Goal: Transaction & Acquisition: Download file/media

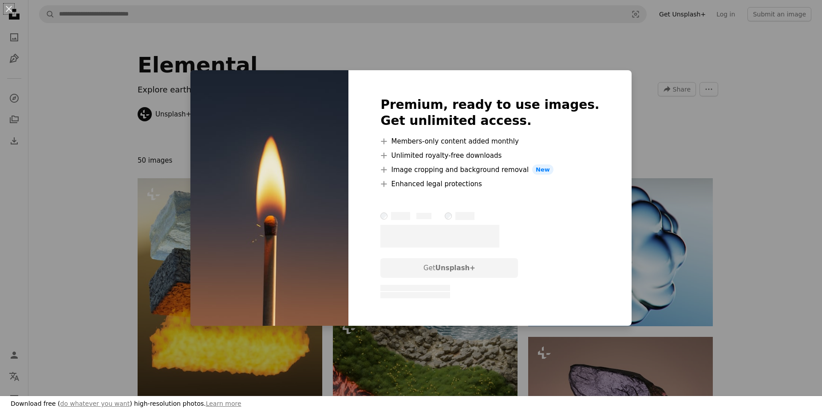
scroll to position [951, 0]
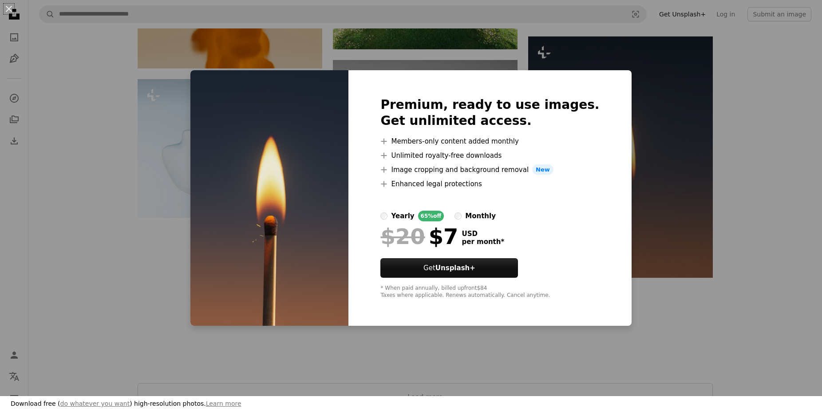
click at [789, 227] on div "An X shape Premium, ready to use images. Get unlimited access. A plus sign Memb…" at bounding box center [411, 206] width 822 height 412
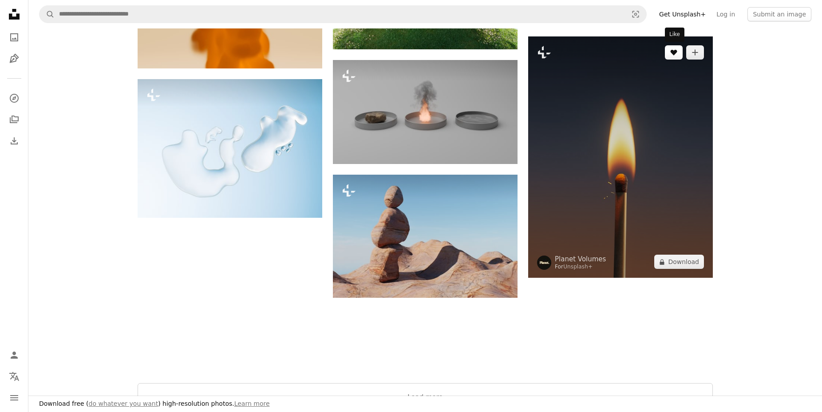
click at [671, 54] on icon "A heart" at bounding box center [674, 52] width 7 height 7
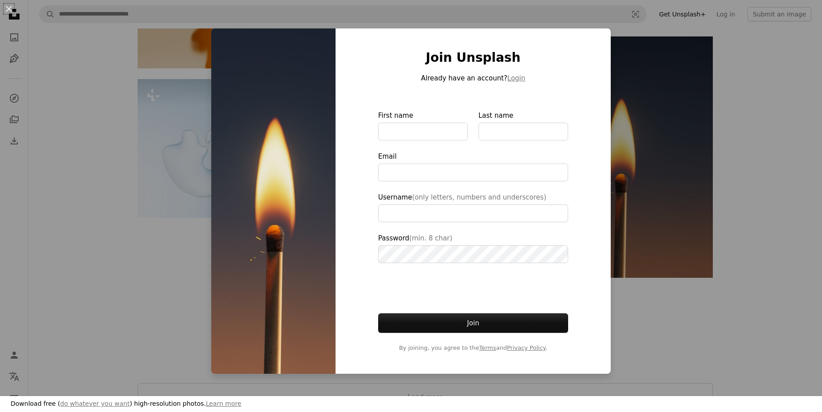
type input "**********"
drag, startPoint x: 375, startPoint y: 133, endPoint x: 273, endPoint y: 160, distance: 105.6
click at [372, 134] on div "Join Unsplash Already have an account? Login First name Last name Email Usernam…" at bounding box center [473, 200] width 275 height 345
click at [165, 160] on div "An X shape Join Unsplash Already have an account? Login First name Last name Em…" at bounding box center [411, 206] width 822 height 412
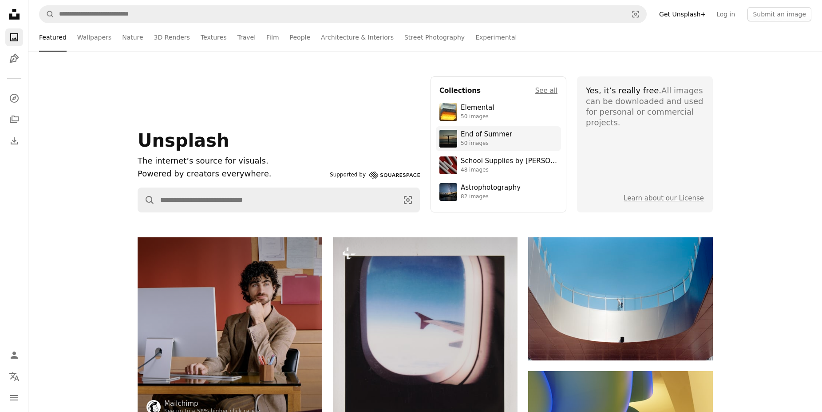
click at [448, 131] on img at bounding box center [449, 139] width 18 height 18
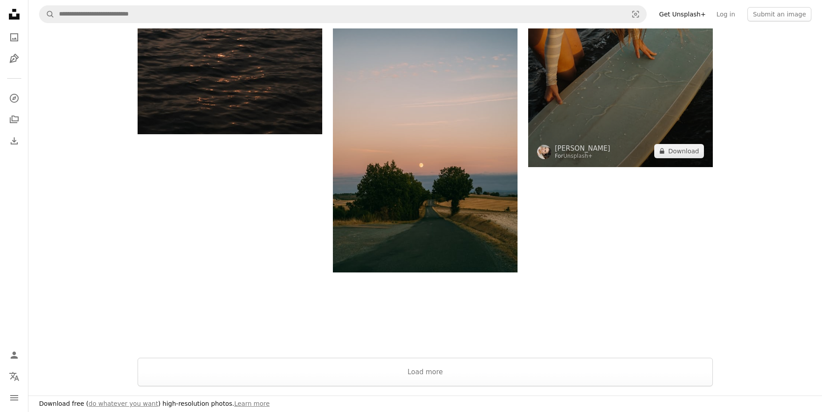
scroll to position [1404, 0]
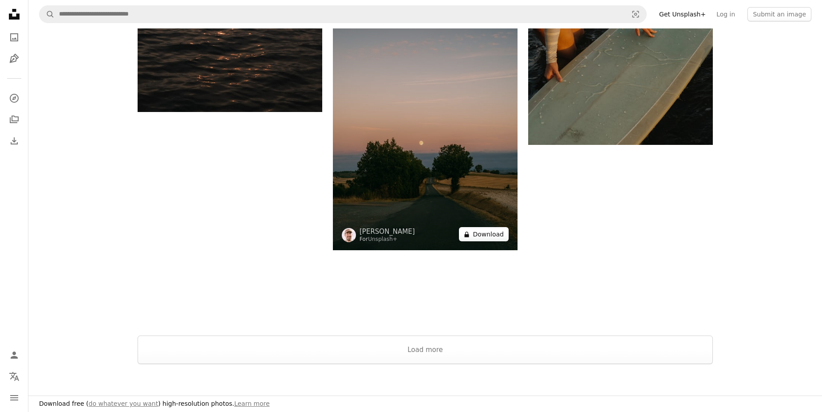
click at [481, 234] on button "A lock Download" at bounding box center [484, 234] width 50 height 14
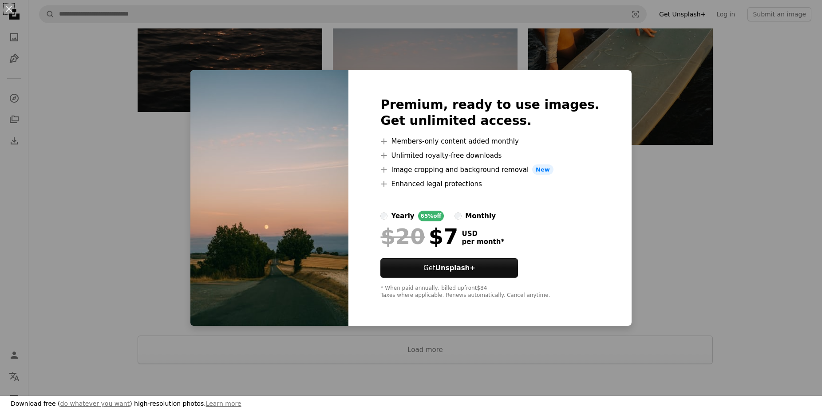
click at [712, 258] on div "An X shape Premium, ready to use images. Get unlimited access. A plus sign Memb…" at bounding box center [411, 206] width 822 height 412
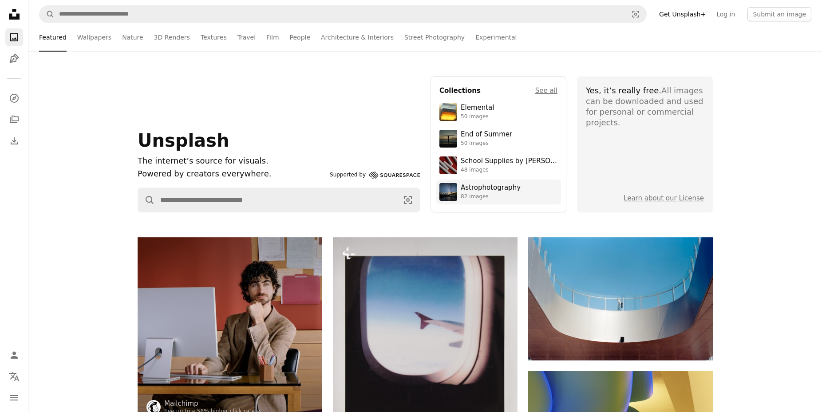
click at [467, 186] on div "Astrophotography" at bounding box center [491, 187] width 60 height 9
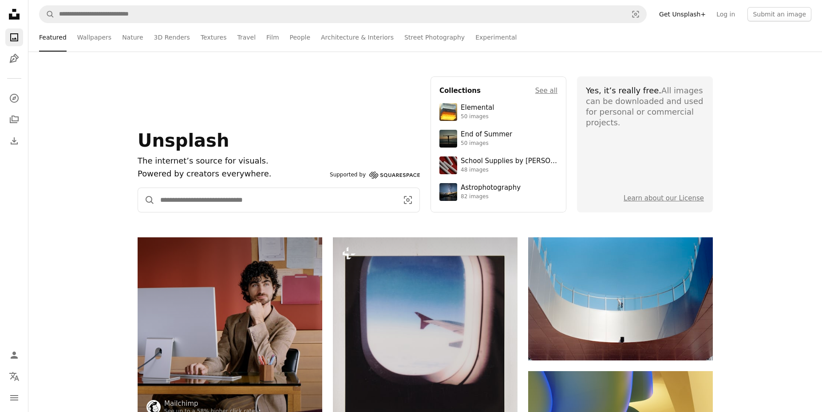
click at [211, 207] on input "Find visuals sitewide" at bounding box center [276, 200] width 242 height 24
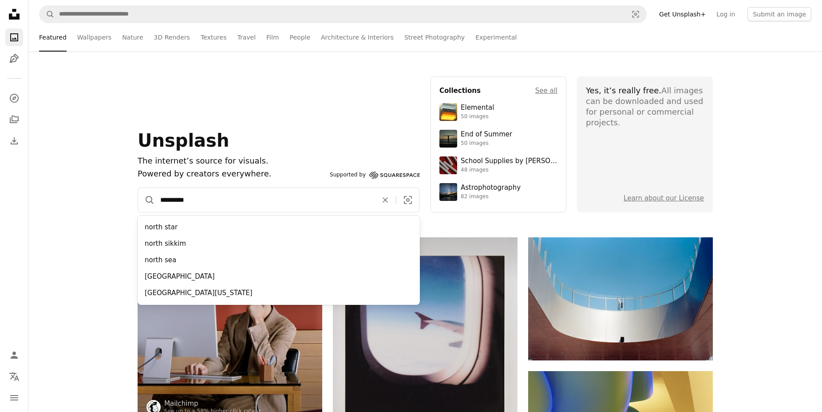
type input "**********"
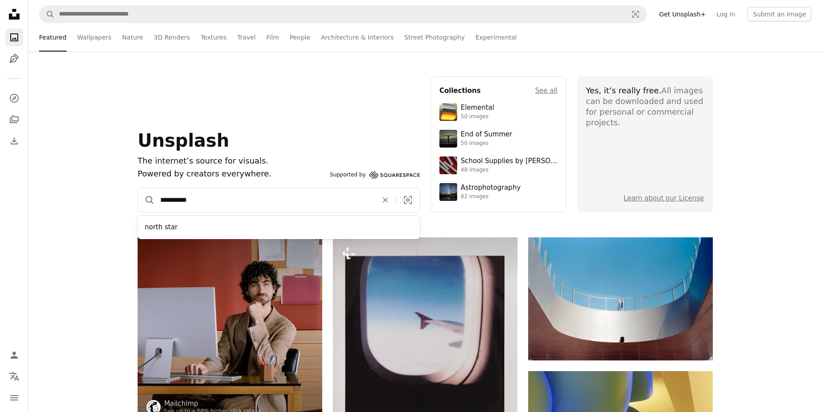
click button "A magnifying glass" at bounding box center [146, 200] width 17 height 24
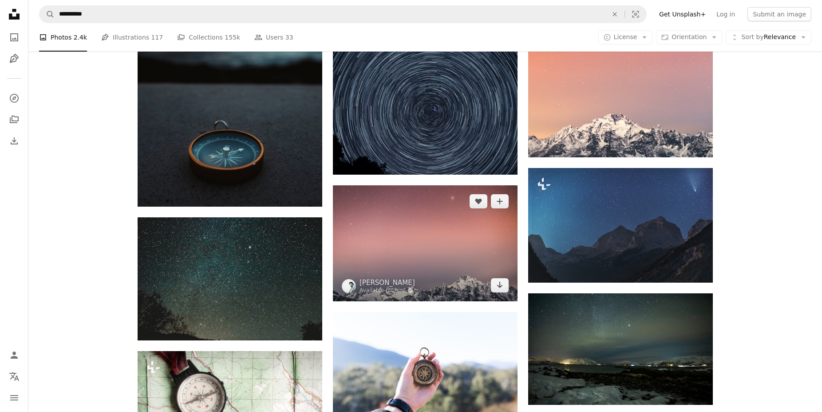
scroll to position [544, 0]
